Goal: Task Accomplishment & Management: Manage account settings

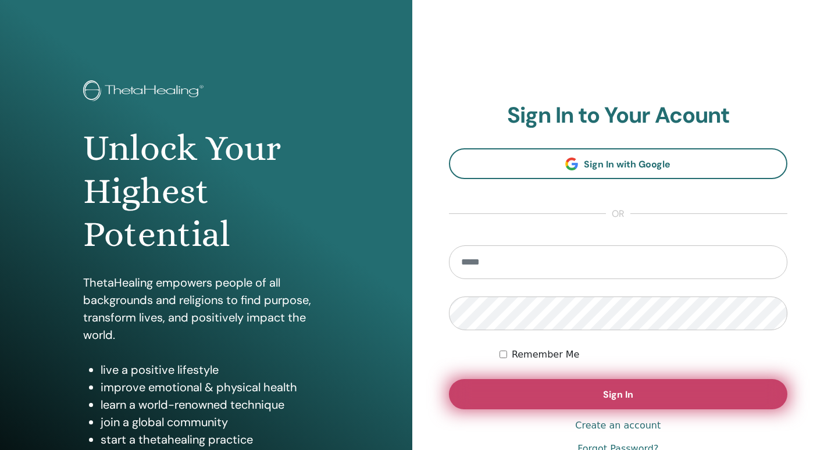
type input "**********"
click at [544, 397] on button "Sign In" at bounding box center [618, 394] width 339 height 30
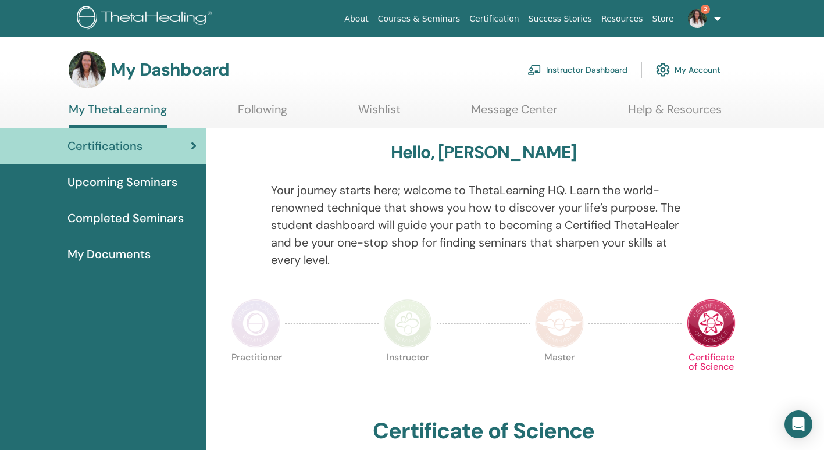
click at [604, 66] on link "Instructor Dashboard" at bounding box center [578, 70] width 100 height 26
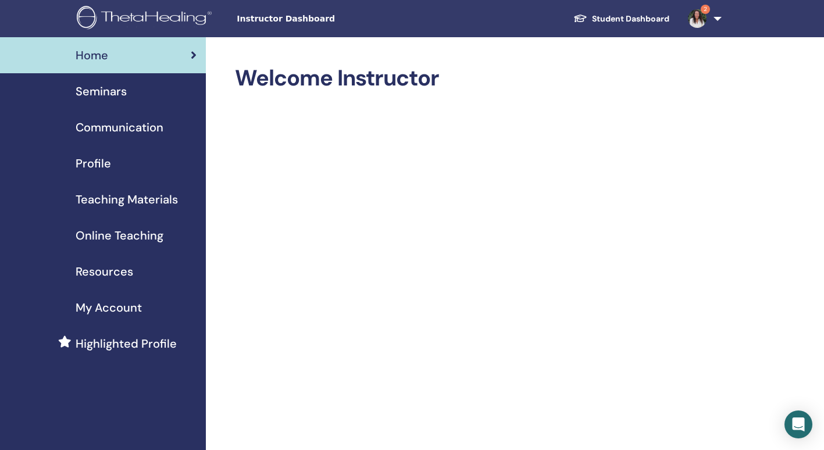
click at [91, 91] on span "Seminars" at bounding box center [101, 91] width 51 height 17
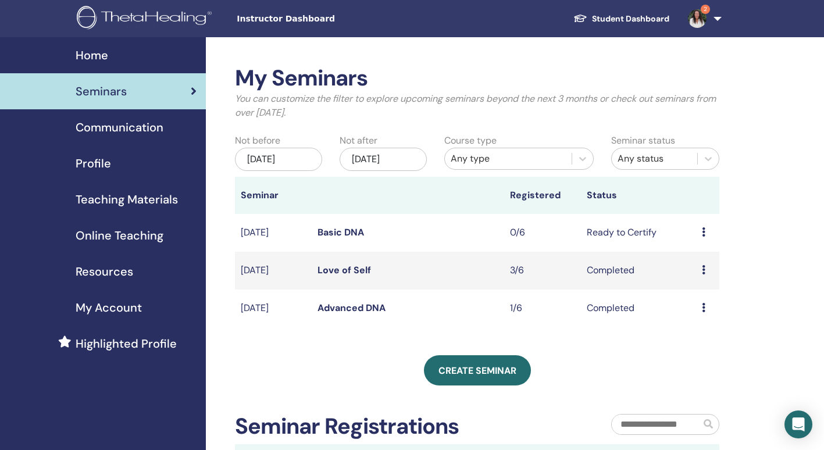
click at [700, 231] on td "Preview Edit Attendees Cancel" at bounding box center [707, 233] width 23 height 38
drag, startPoint x: 701, startPoint y: 232, endPoint x: 748, endPoint y: 253, distance: 51.8
click at [748, 253] on div "My Seminars You can customize the filter to explore upcoming seminars beyond th…" at bounding box center [515, 340] width 618 height 607
click at [707, 230] on div "Preview Edit Attendees Cancel" at bounding box center [708, 233] width 12 height 14
click at [686, 292] on p "Cancel" at bounding box center [704, 293] width 44 height 14
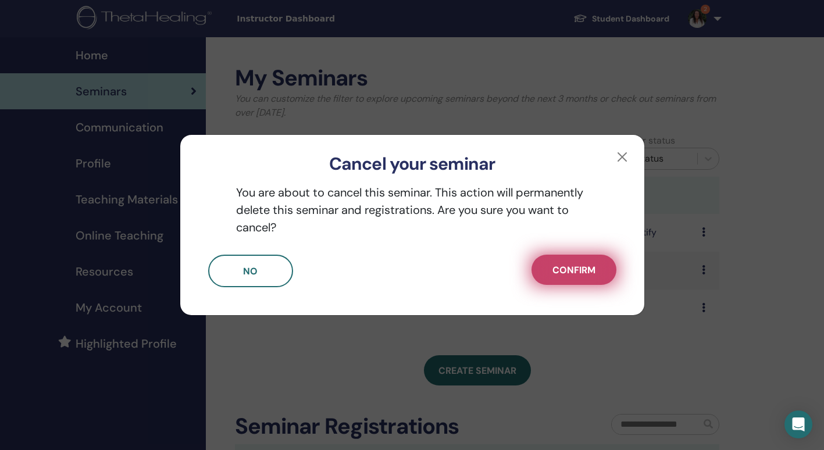
click at [570, 272] on span "Confirm" at bounding box center [574, 270] width 43 height 12
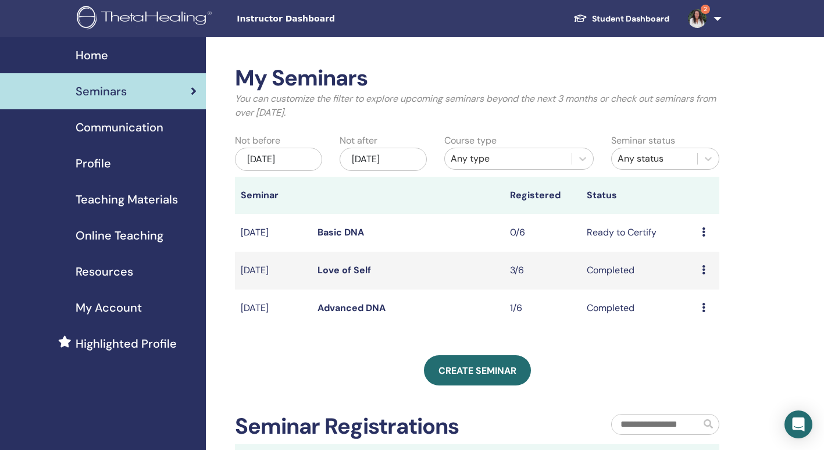
drag, startPoint x: 704, startPoint y: 230, endPoint x: 737, endPoint y: 234, distance: 32.9
click at [737, 234] on div "My Seminars You can customize the filter to explore upcoming seminars beyond th…" at bounding box center [515, 340] width 618 height 607
click at [704, 231] on icon at bounding box center [703, 231] width 3 height 9
click at [691, 236] on link "Preview" at bounding box center [695, 240] width 33 height 12
drag, startPoint x: 699, startPoint y: 233, endPoint x: 787, endPoint y: 200, distance: 93.9
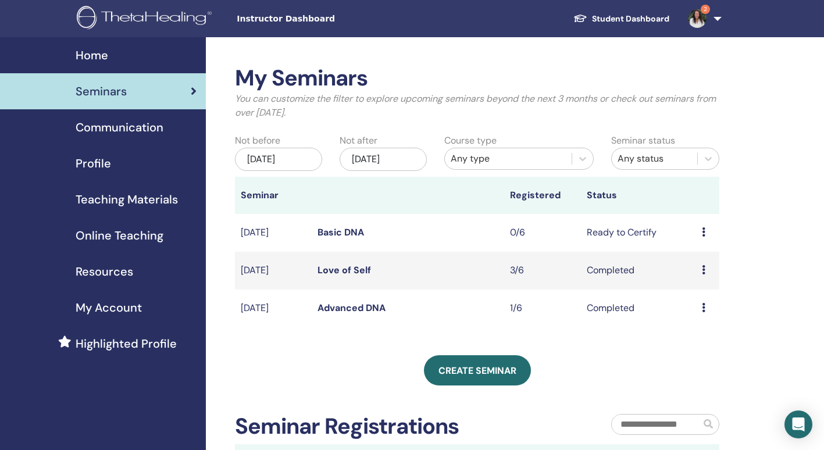
click at [787, 200] on div "My Seminars You can customize the filter to explore upcoming seminars beyond th…" at bounding box center [515, 340] width 618 height 607
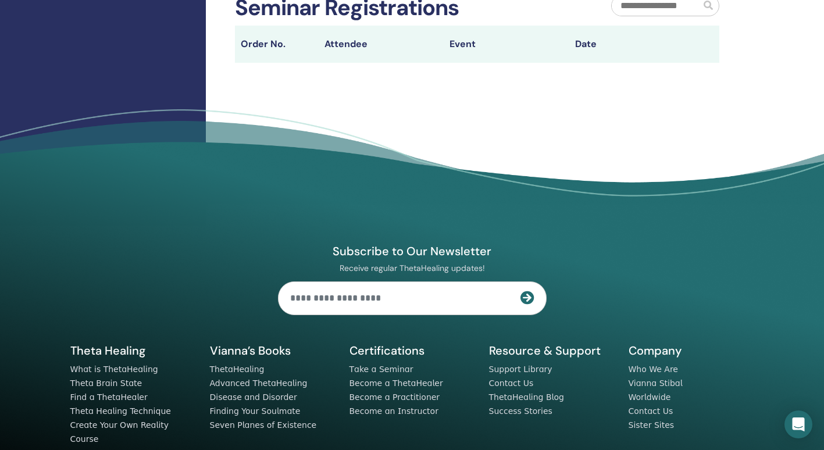
scroll to position [420, 0]
